Goal: Navigation & Orientation: Find specific page/section

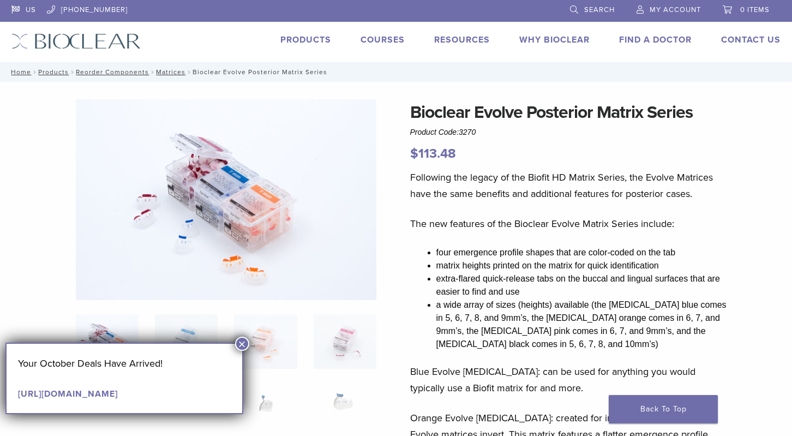
scroll to position [20, 0]
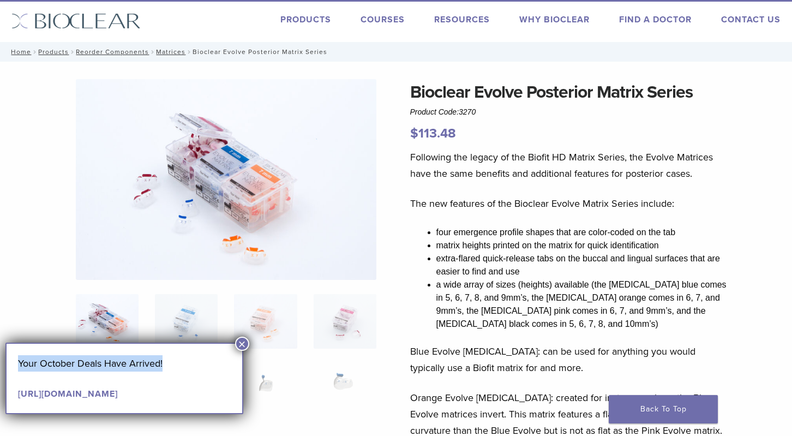
drag, startPoint x: 181, startPoint y: 358, endPoint x: 216, endPoint y: 349, distance: 36.0
click at [216, 349] on div "Your October Deals Have Arrived! https://pages.bioclearmatrix.com/Bioclear-Prod…" at bounding box center [124, 378] width 238 height 71
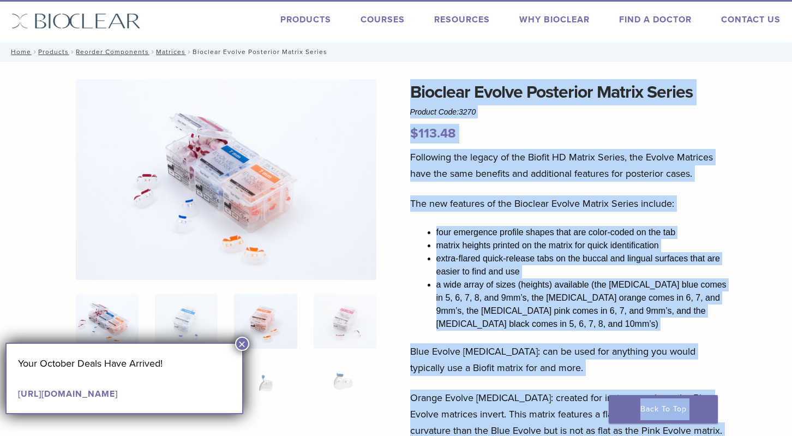
drag, startPoint x: 216, startPoint y: 349, endPoint x: 248, endPoint y: 301, distance: 57.8
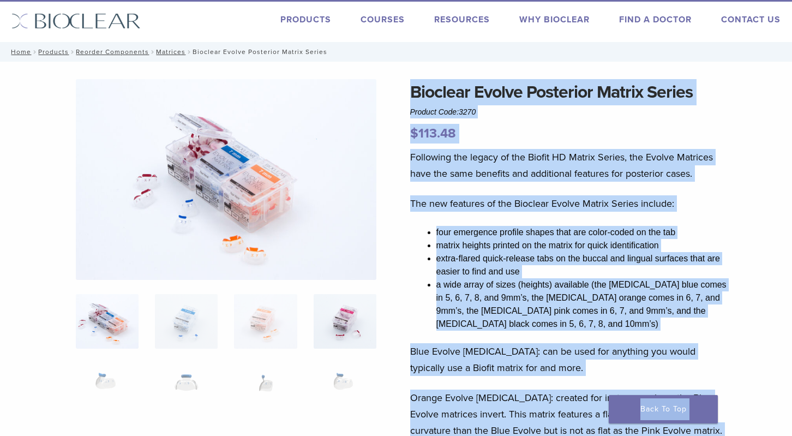
click at [347, 348] on img at bounding box center [345, 321] width 63 height 55
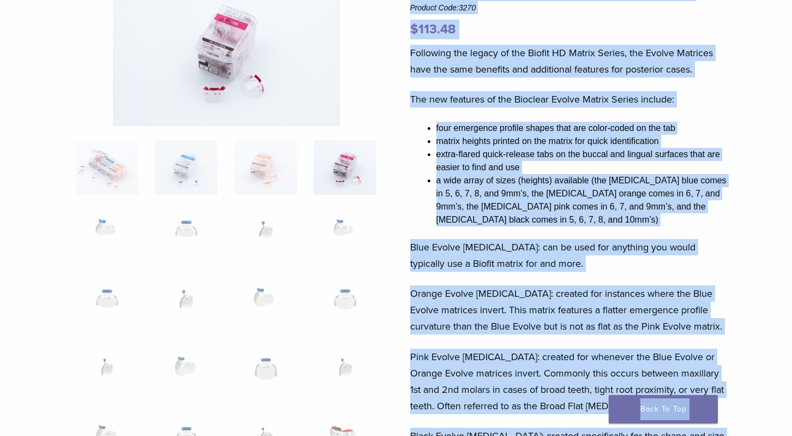
scroll to position [130, 0]
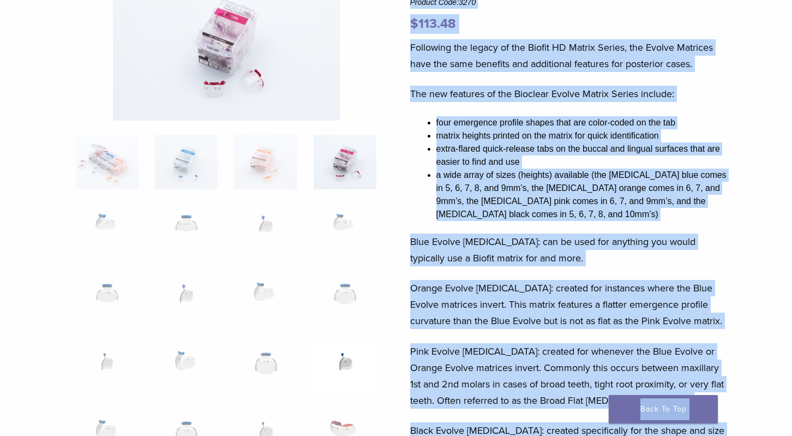
click at [350, 359] on img at bounding box center [345, 368] width 63 height 55
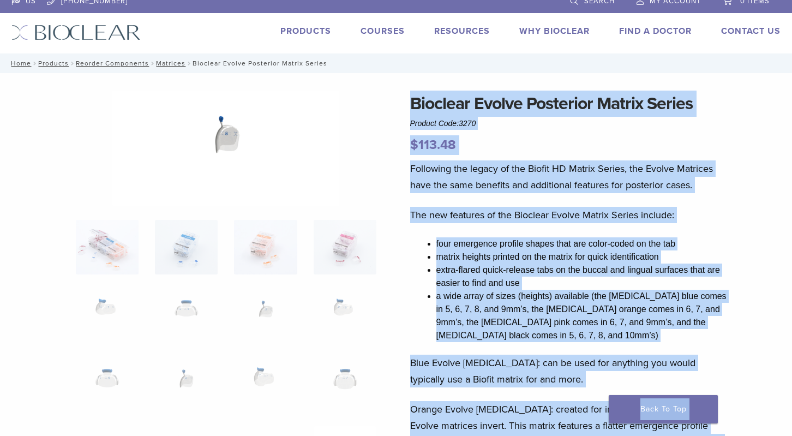
scroll to position [0, 0]
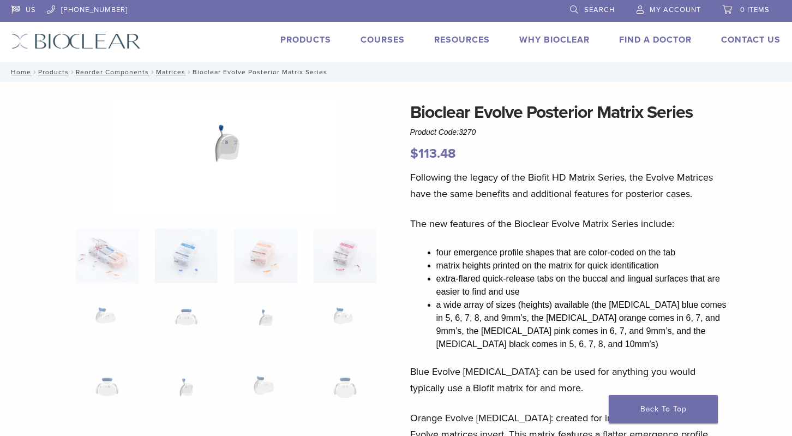
click at [345, 149] on div at bounding box center [225, 156] width 301 height 115
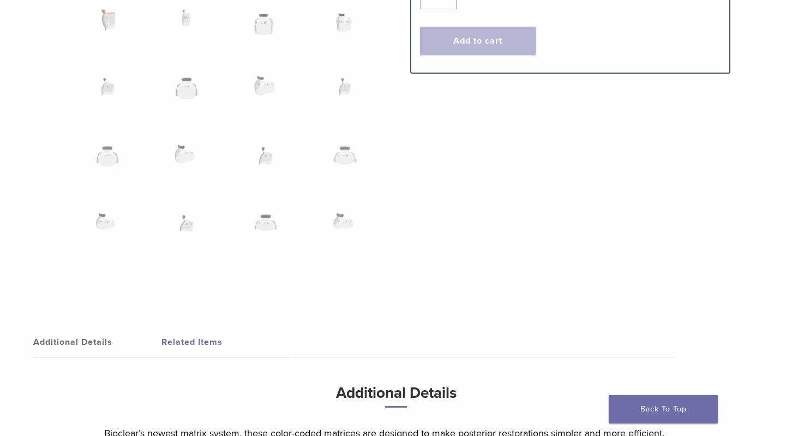
scroll to position [850, 0]
click at [264, 85] on img at bounding box center [265, 92] width 63 height 55
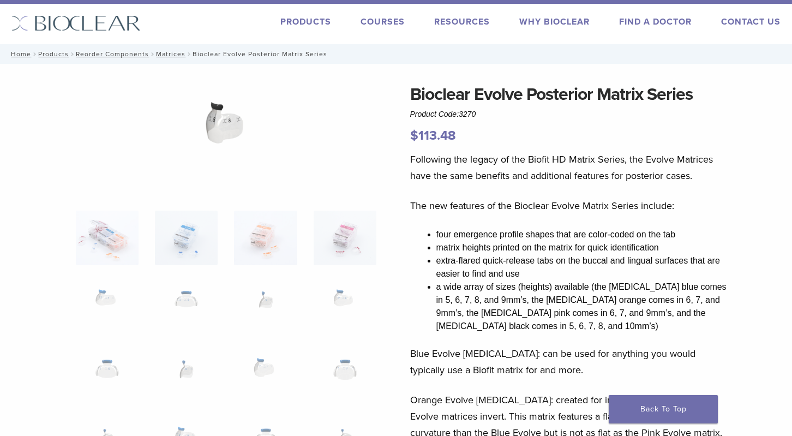
scroll to position [0, 0]
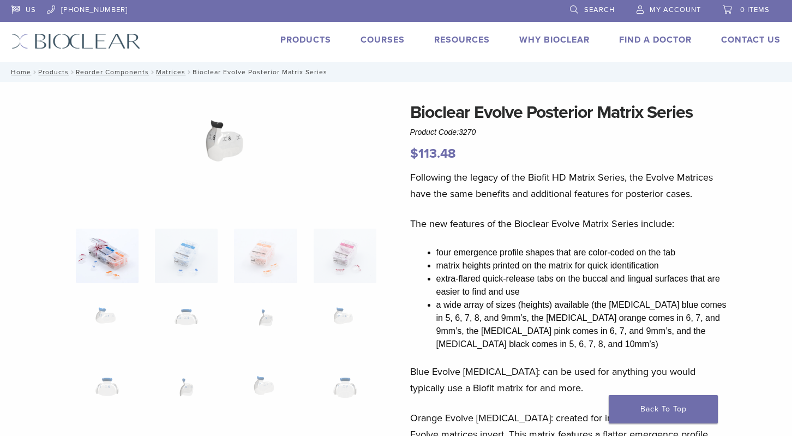
click at [119, 251] on img at bounding box center [107, 256] width 63 height 55
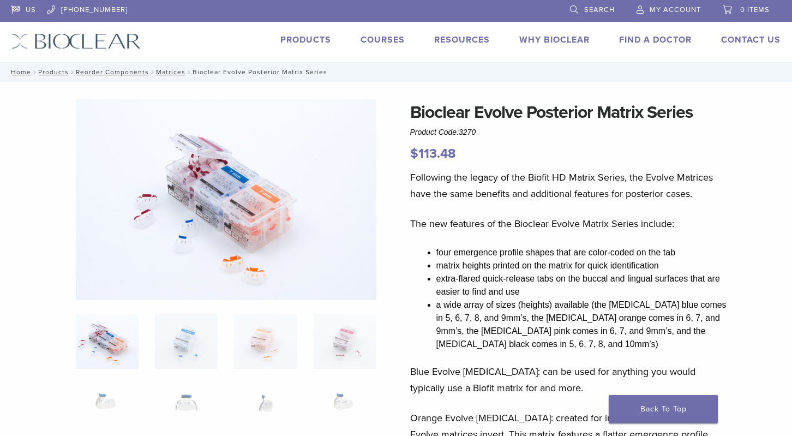
click at [386, 37] on link "Courses" at bounding box center [383, 39] width 44 height 11
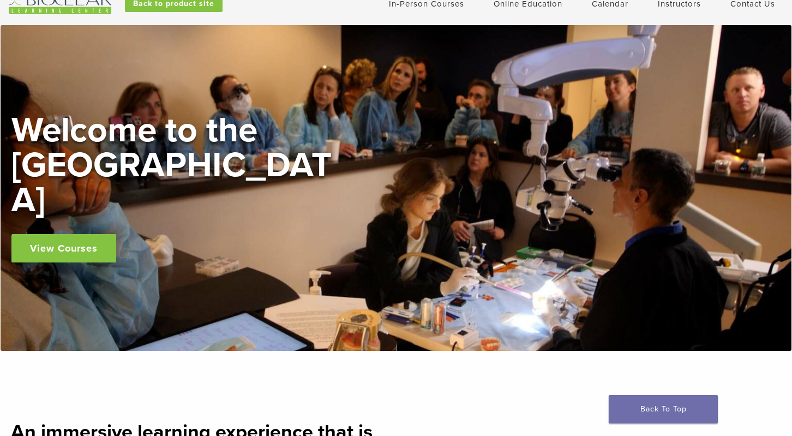
scroll to position [49, 0]
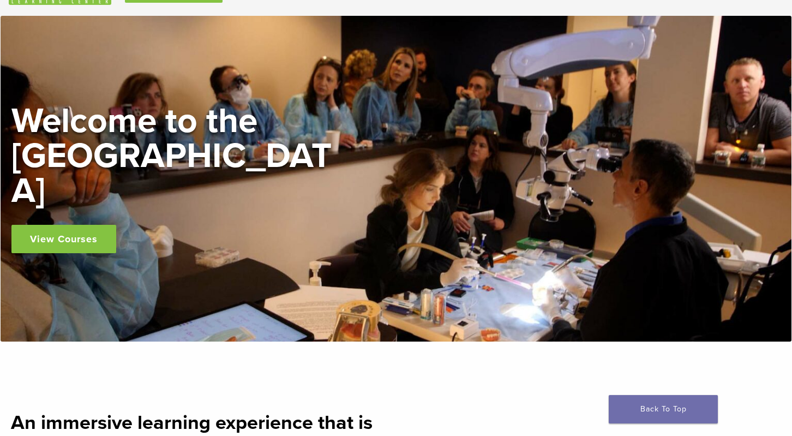
click at [48, 225] on link "View Courses" at bounding box center [63, 239] width 105 height 28
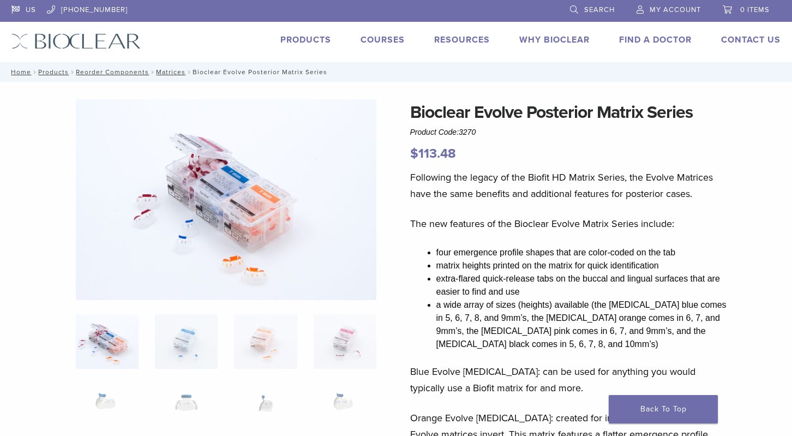
click at [637, 41] on link "Find A Doctor" at bounding box center [655, 39] width 73 height 11
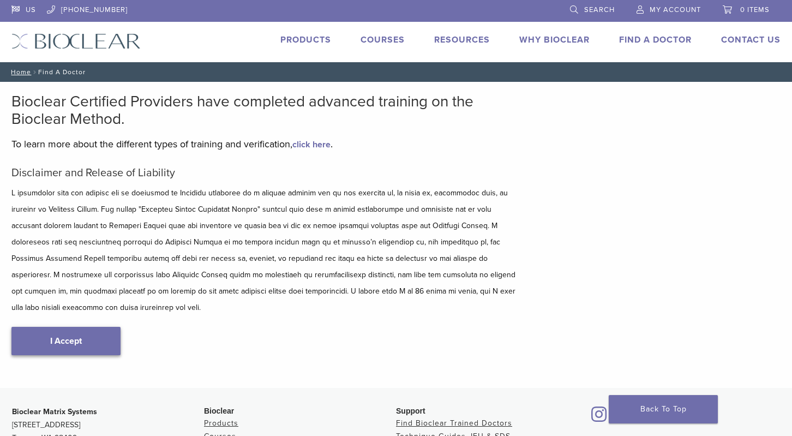
click at [60, 327] on link "I Accept" at bounding box center [65, 341] width 109 height 28
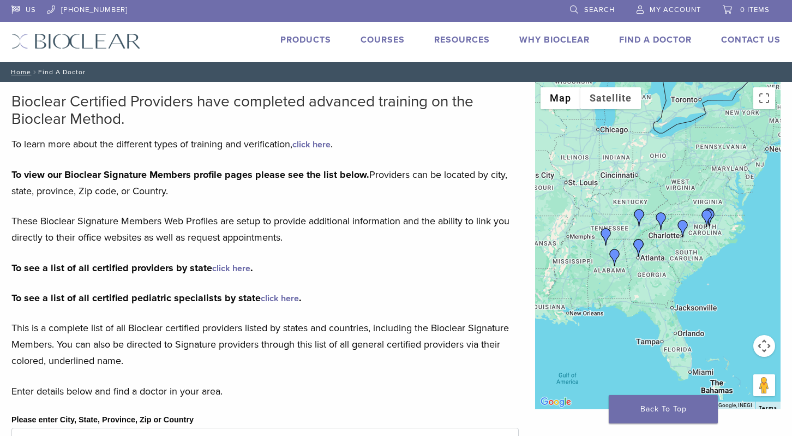
click at [314, 43] on link "Products" at bounding box center [306, 39] width 51 height 11
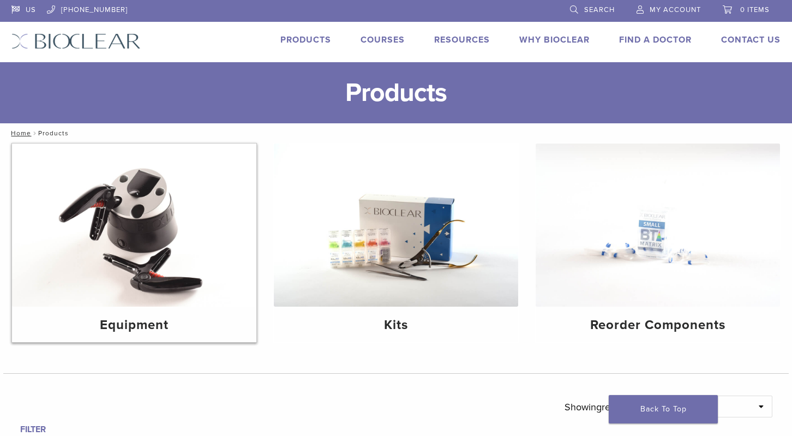
click at [144, 236] on img at bounding box center [134, 225] width 245 height 163
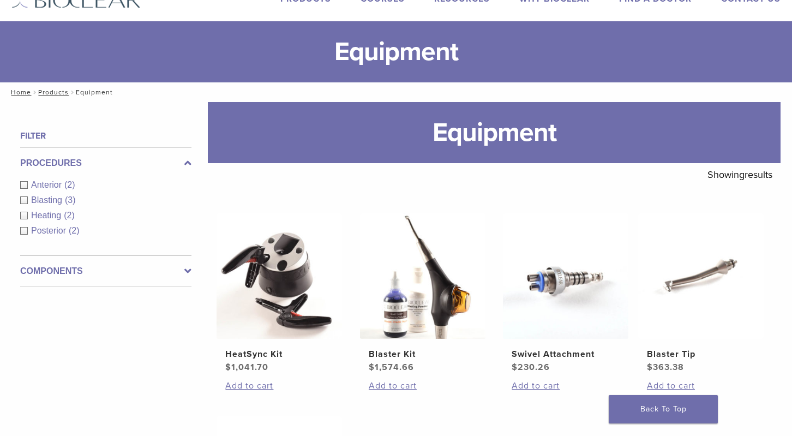
scroll to position [41, 0]
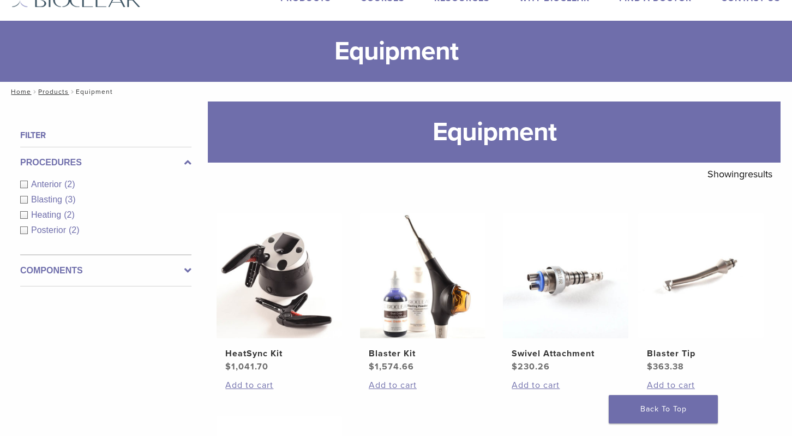
click at [189, 269] on icon at bounding box center [187, 270] width 7 height 13
click at [189, 190] on icon at bounding box center [187, 194] width 7 height 13
click at [191, 162] on icon at bounding box center [187, 162] width 7 height 13
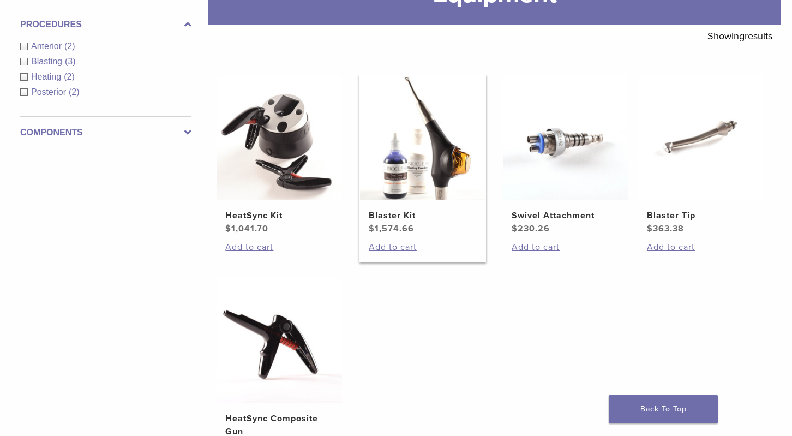
scroll to position [0, 0]
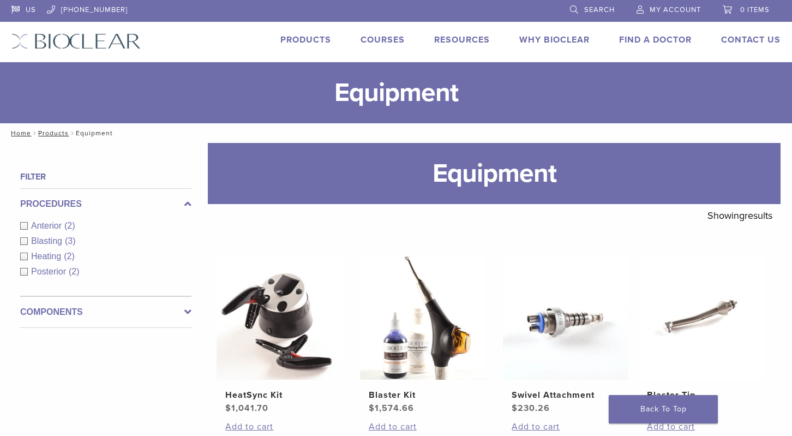
click at [309, 38] on link "Products" at bounding box center [306, 39] width 51 height 11
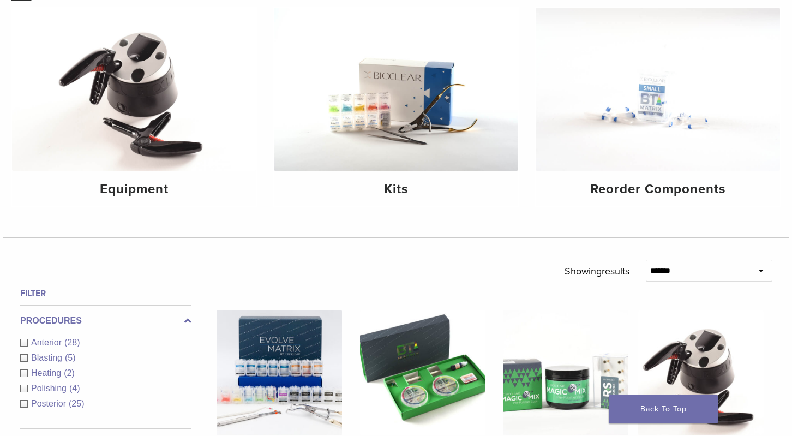
scroll to position [136, 0]
